Goal: Communication & Community: Answer question/provide support

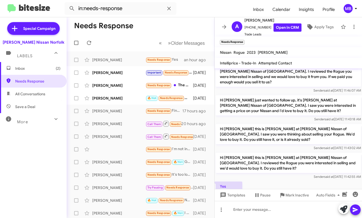
scroll to position [19, 0]
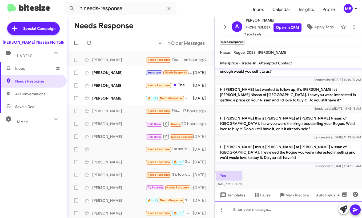
click at [291, 213] on div at bounding box center [287, 209] width 147 height 17
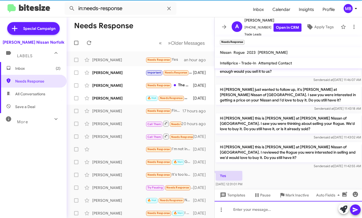
scroll to position [38, 0]
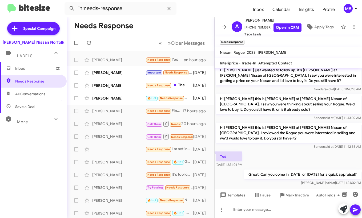
click at [26, 92] on span "All Conversations" at bounding box center [30, 93] width 30 height 5
type input "in:all-conversations"
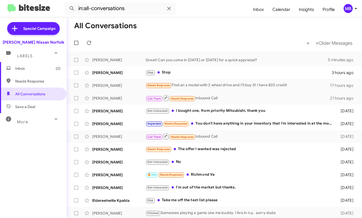
click at [28, 71] on span "Inbox (2)" at bounding box center [33, 68] width 67 height 13
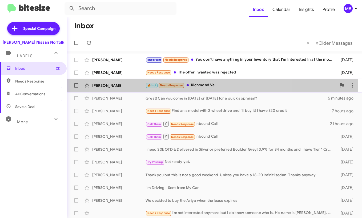
click at [189, 82] on div "[PERSON_NAME] 🔥 Hot Needs Response Richmond Va [DATE]" at bounding box center [214, 85] width 286 height 11
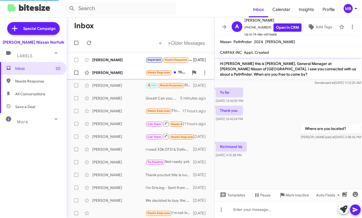
click at [160, 73] on span "Needs Response" at bounding box center [158, 72] width 23 height 3
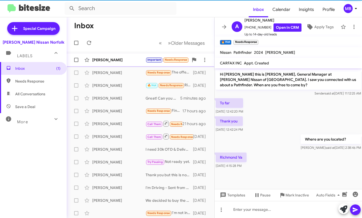
scroll to position [38, 0]
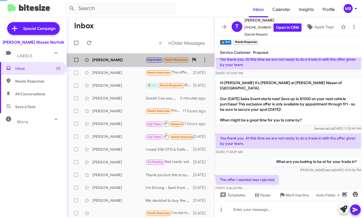
click at [164, 59] on small "Needs Response" at bounding box center [175, 60] width 25 height 5
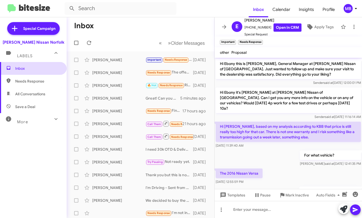
click at [37, 63] on span "Inbox" at bounding box center [33, 68] width 67 height 13
